Goal: Task Accomplishment & Management: Manage account settings

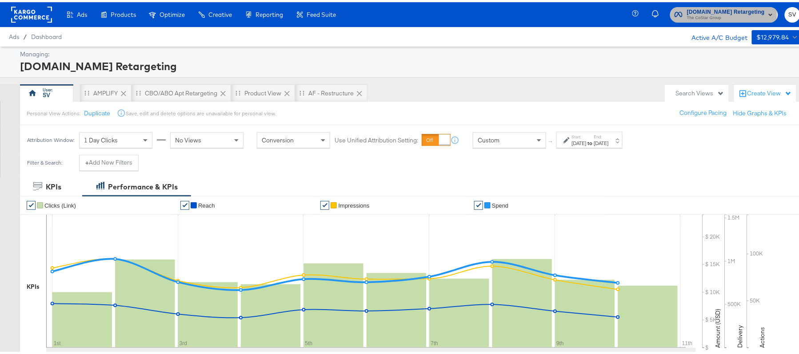
click at [695, 12] on span "[DOMAIN_NAME] Retargeting" at bounding box center [726, 9] width 78 height 9
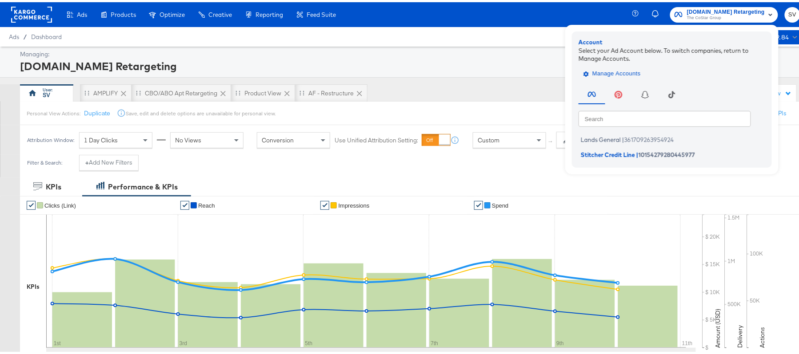
click at [616, 70] on span "Manage Accounts" at bounding box center [613, 72] width 56 height 10
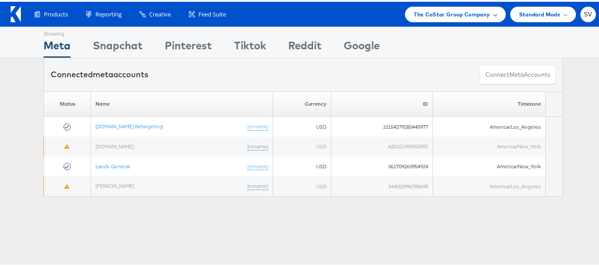
click at [450, 15] on span "The CoStar Group Company" at bounding box center [452, 12] width 76 height 9
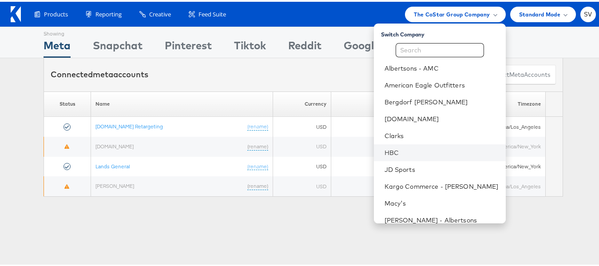
scroll to position [60, 0]
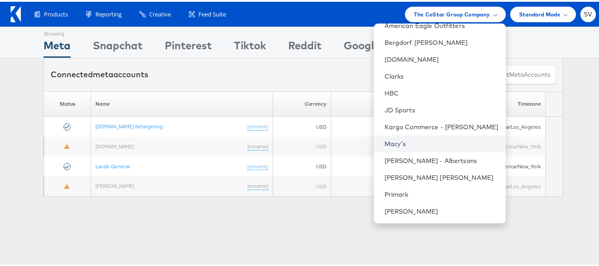
click at [407, 145] on link "Macy's" at bounding box center [442, 142] width 114 height 9
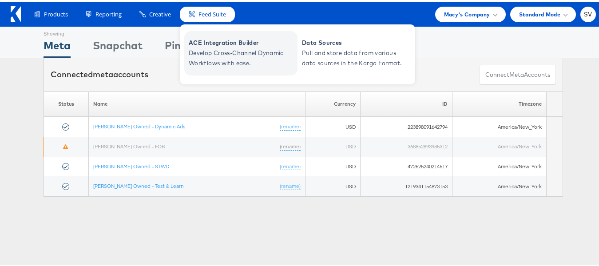
click at [219, 42] on span "ACE Integration Builder" at bounding box center [242, 41] width 107 height 10
